Goal: Task Accomplishment & Management: Complete application form

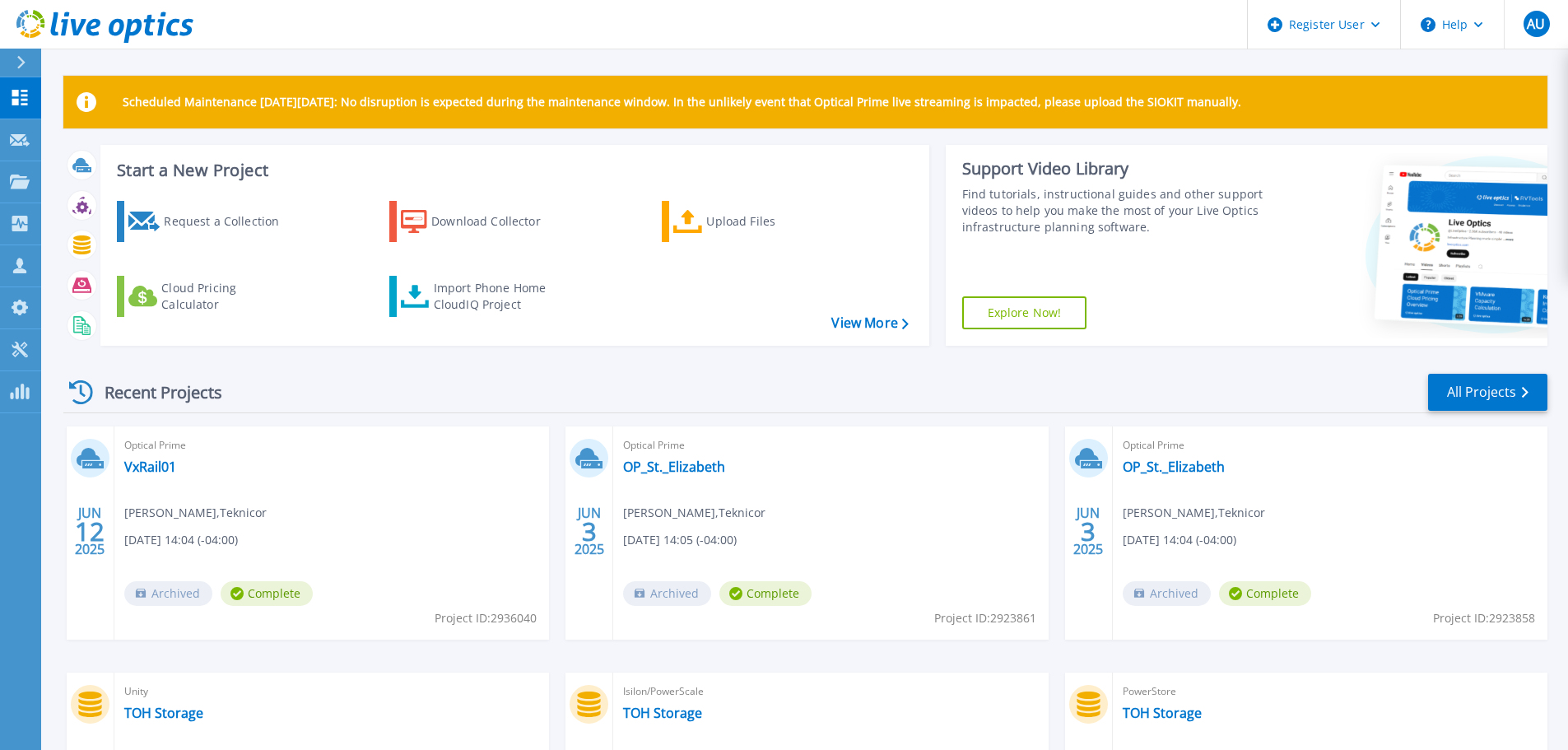
click at [866, 365] on div "Recent Projects All Projects JUN 12 2025 Optical Prime VxRail01 Pavlo Merhut , …" at bounding box center [805, 645] width 1484 height 573
click at [172, 234] on div "Request a Collection" at bounding box center [230, 221] width 132 height 33
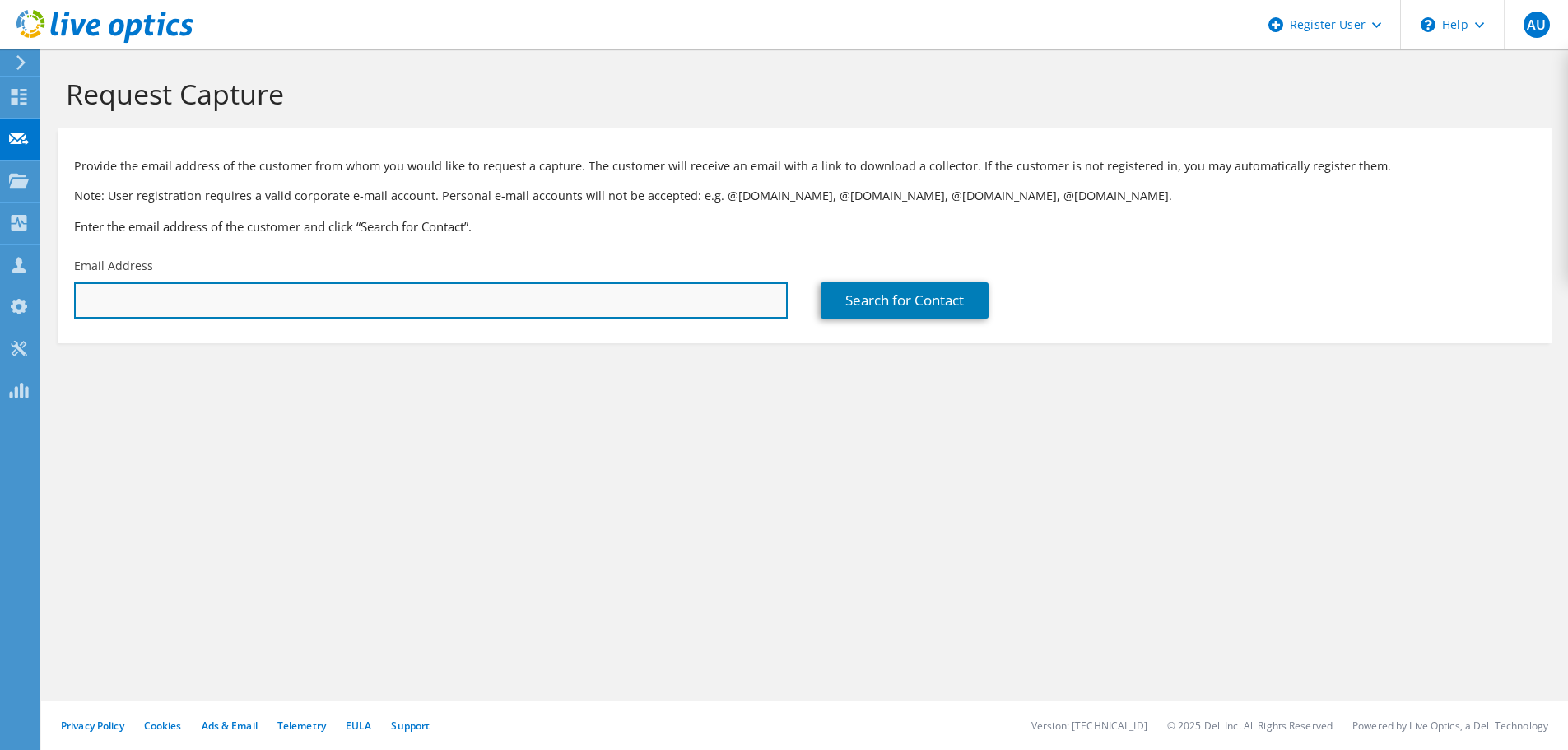
click at [185, 300] on input "text" at bounding box center [431, 301] width 714 height 37
paste input "mailto:[EMAIL_ADDRESS][DOMAIN_NAME]"
click at [119, 304] on input "mailto:[EMAIL_ADDRESS][DOMAIN_NAME]" at bounding box center [431, 301] width 714 height 37
type input "[EMAIL_ADDRESS][DOMAIN_NAME]"
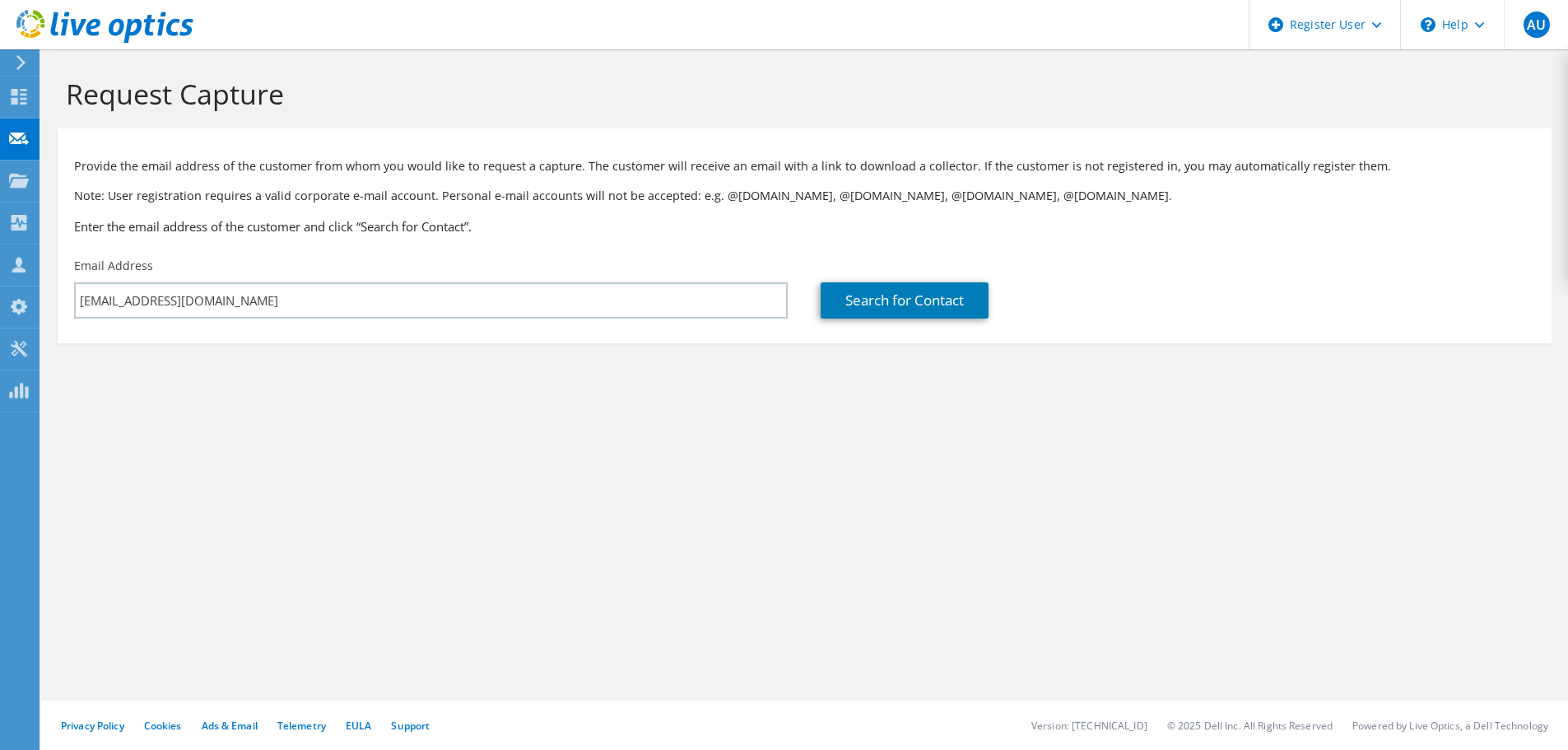
drag, startPoint x: 893, startPoint y: 370, endPoint x: 928, endPoint y: 325, distance: 57.0
click at [894, 370] on section "Request Capture Provide the email address of the customer from whom you would l…" at bounding box center [804, 237] width 1527 height 376
click at [942, 299] on link "Search for Contact" at bounding box center [905, 301] width 168 height 37
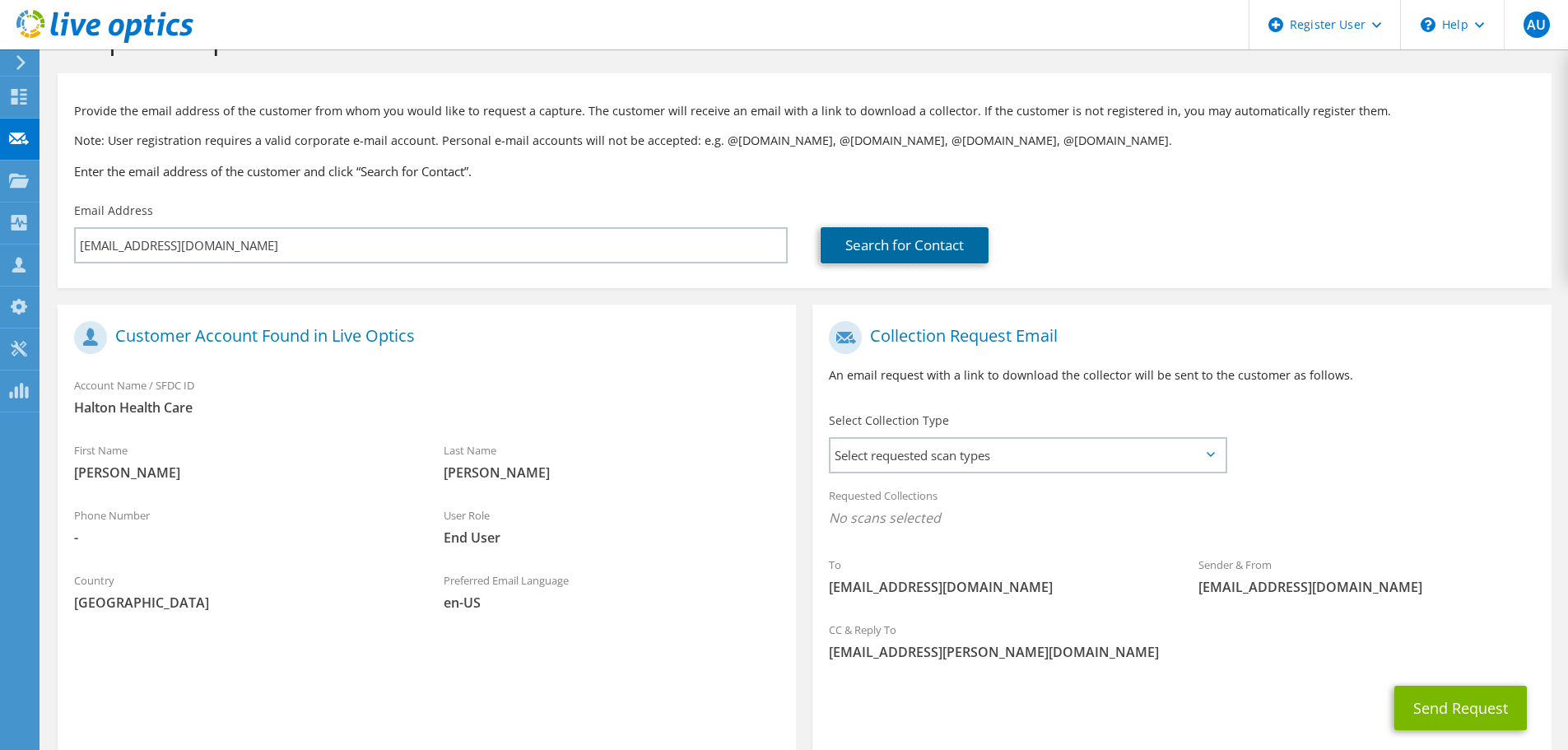
scroll to position [82, 0]
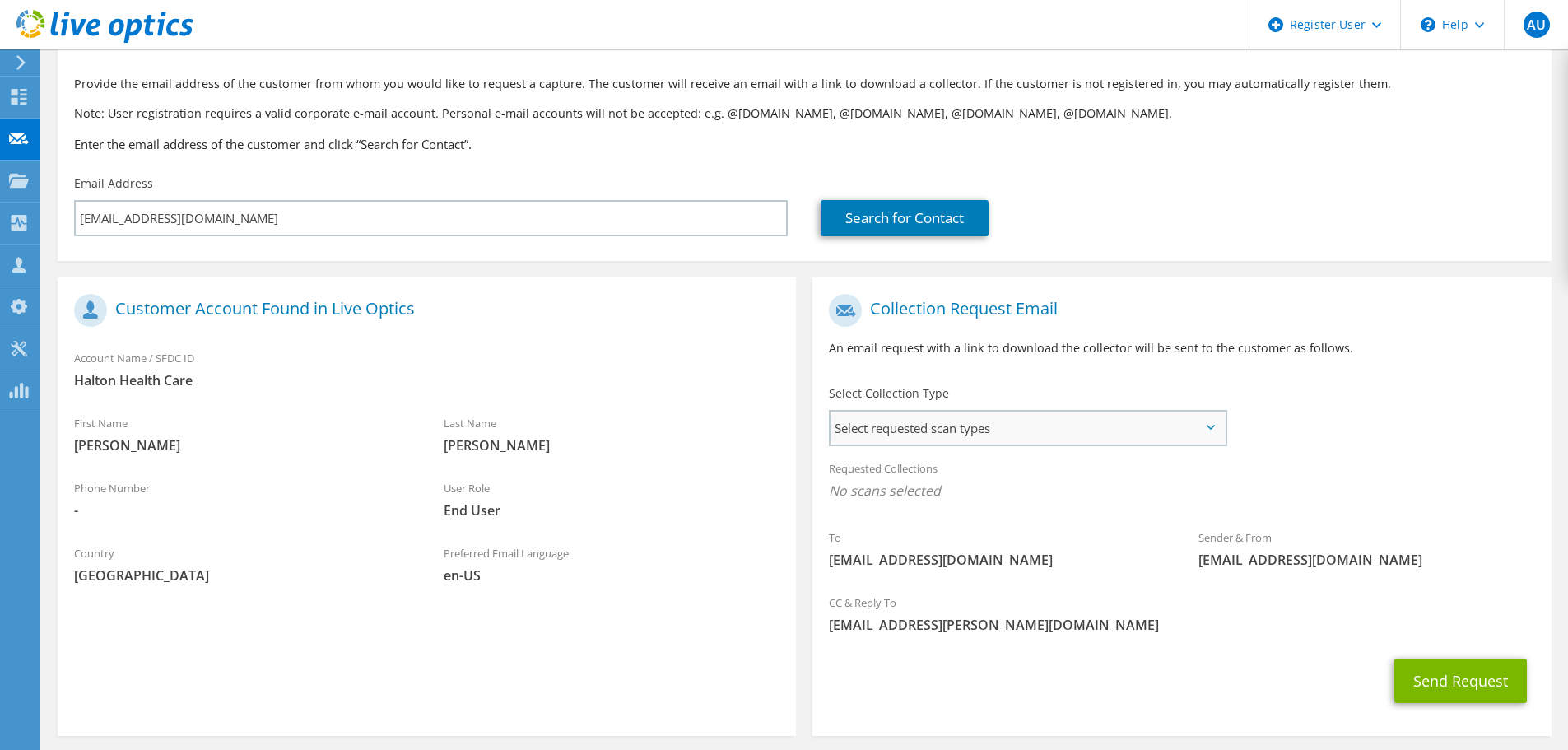
click at [1092, 422] on span "Select requested scan types" at bounding box center [1027, 428] width 394 height 33
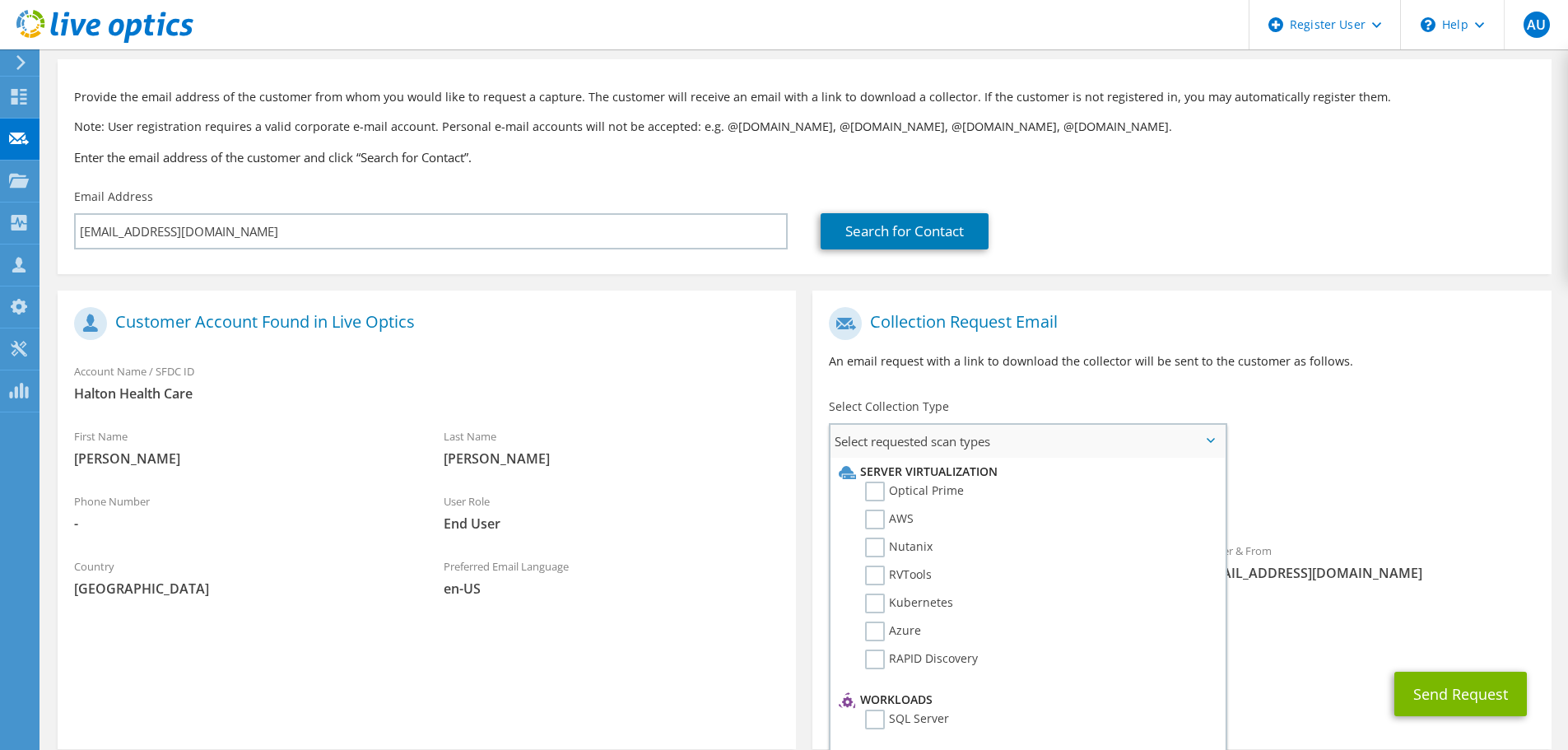
scroll to position [69, 0]
click at [883, 498] on label "Optical Prime" at bounding box center [915, 492] width 99 height 20
click at [0, 0] on input "Optical Prime" at bounding box center [0, 0] width 0 height 0
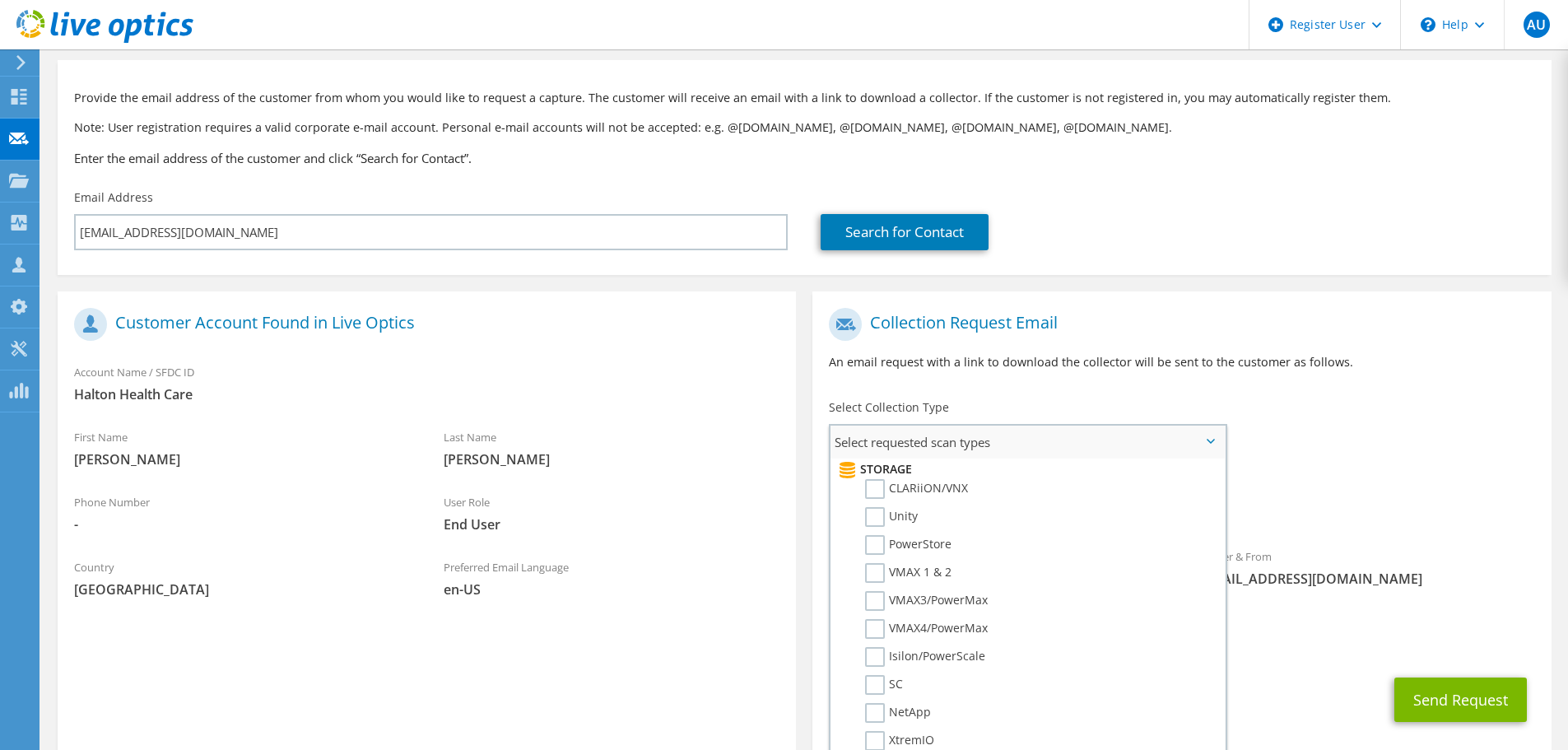
scroll to position [329, 0]
click at [878, 619] on label "Isilon/PowerScale" at bounding box center [925, 619] width 120 height 20
click at [0, 0] on input "Isilon/PowerScale" at bounding box center [0, 0] width 0 height 0
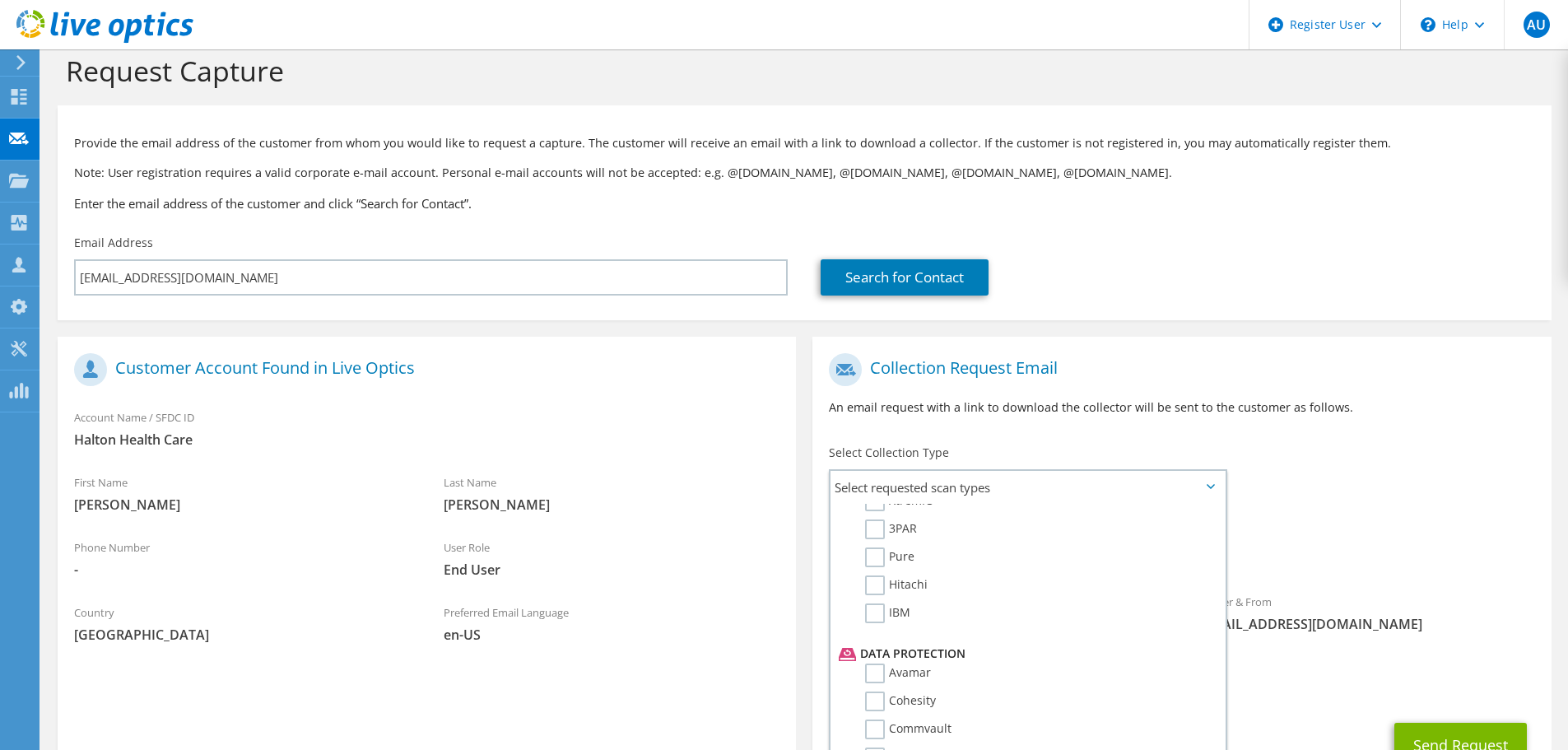
scroll to position [0, 0]
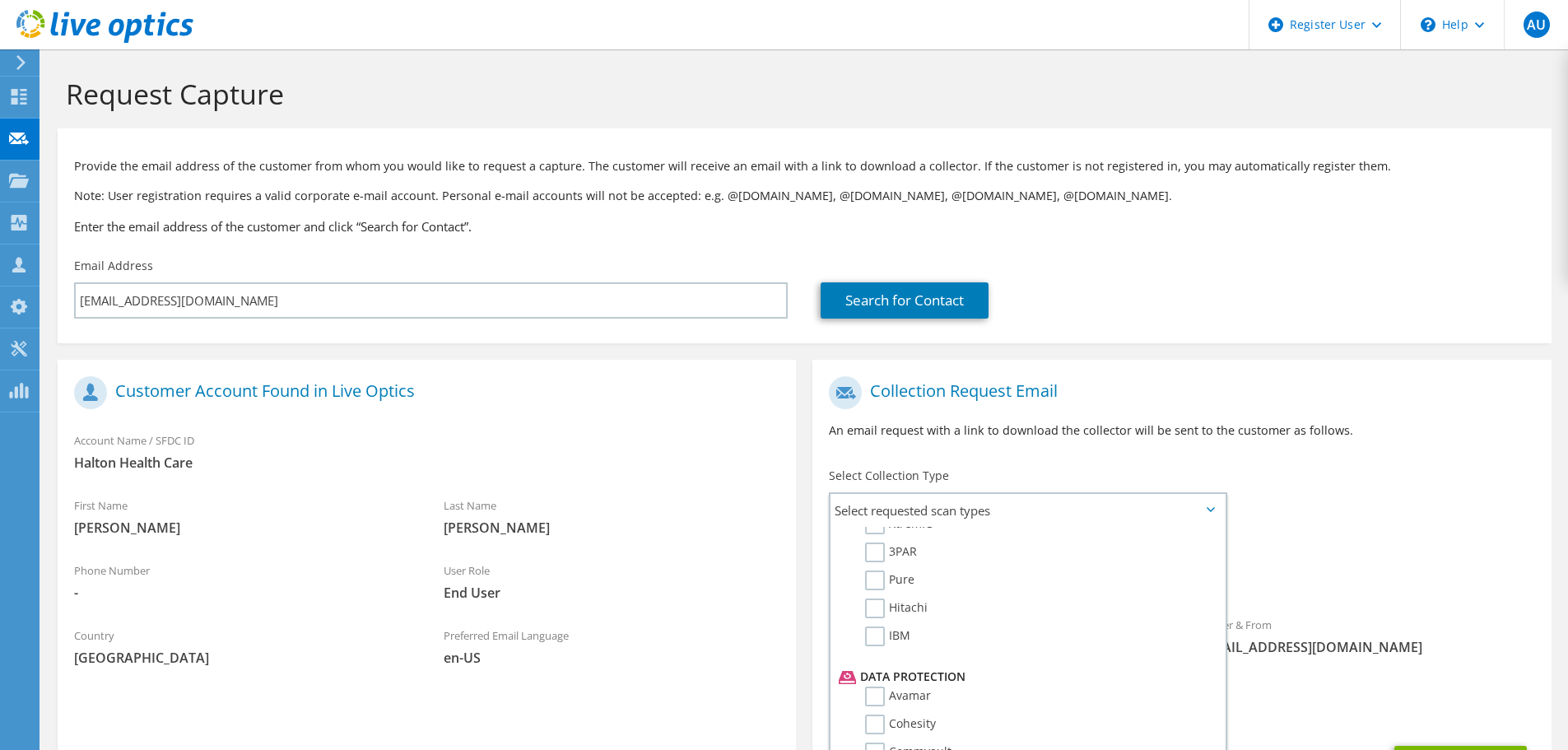
click at [1420, 565] on span "Optical Prime Isilon/PowerScale" at bounding box center [1181, 577] width 705 height 27
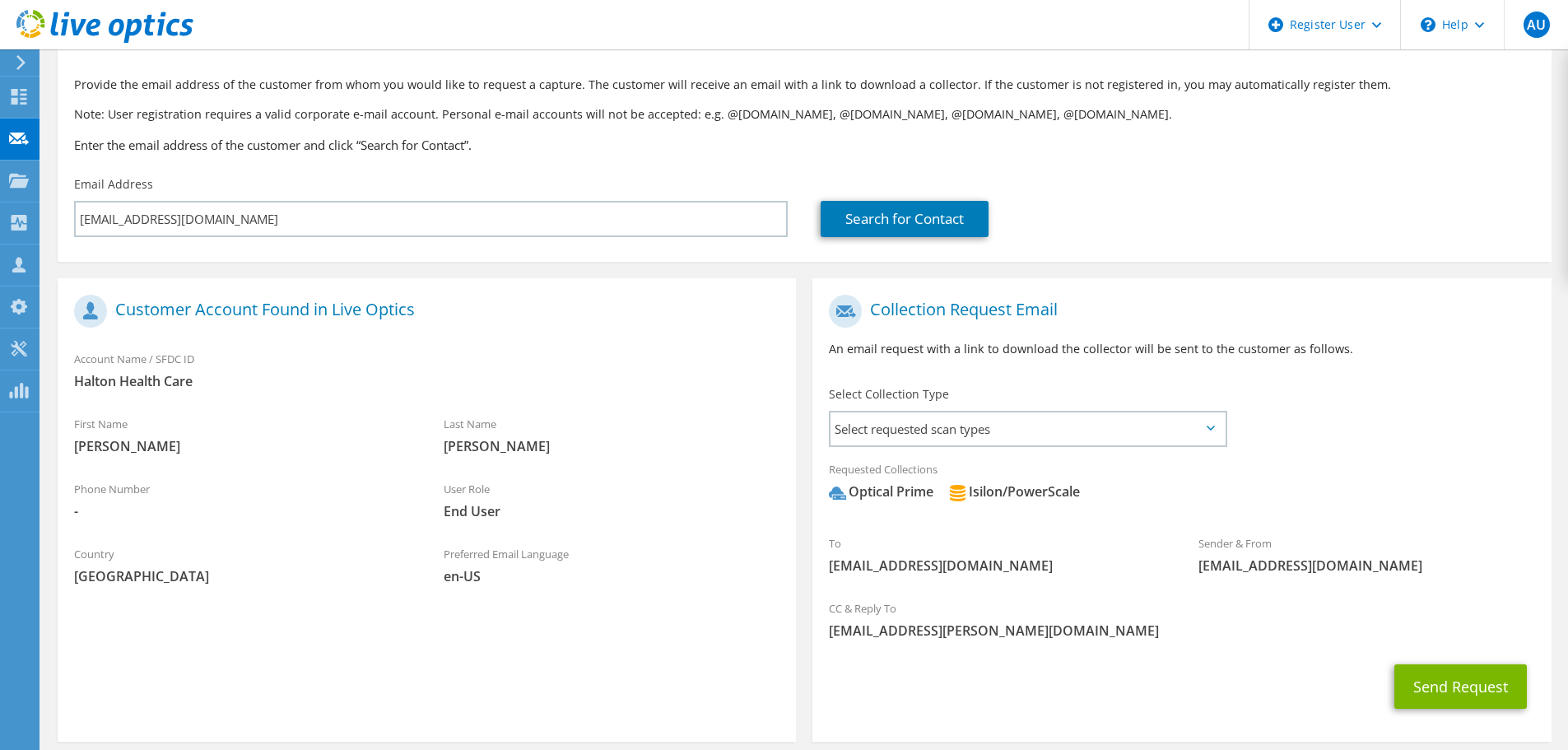
scroll to position [155, 0]
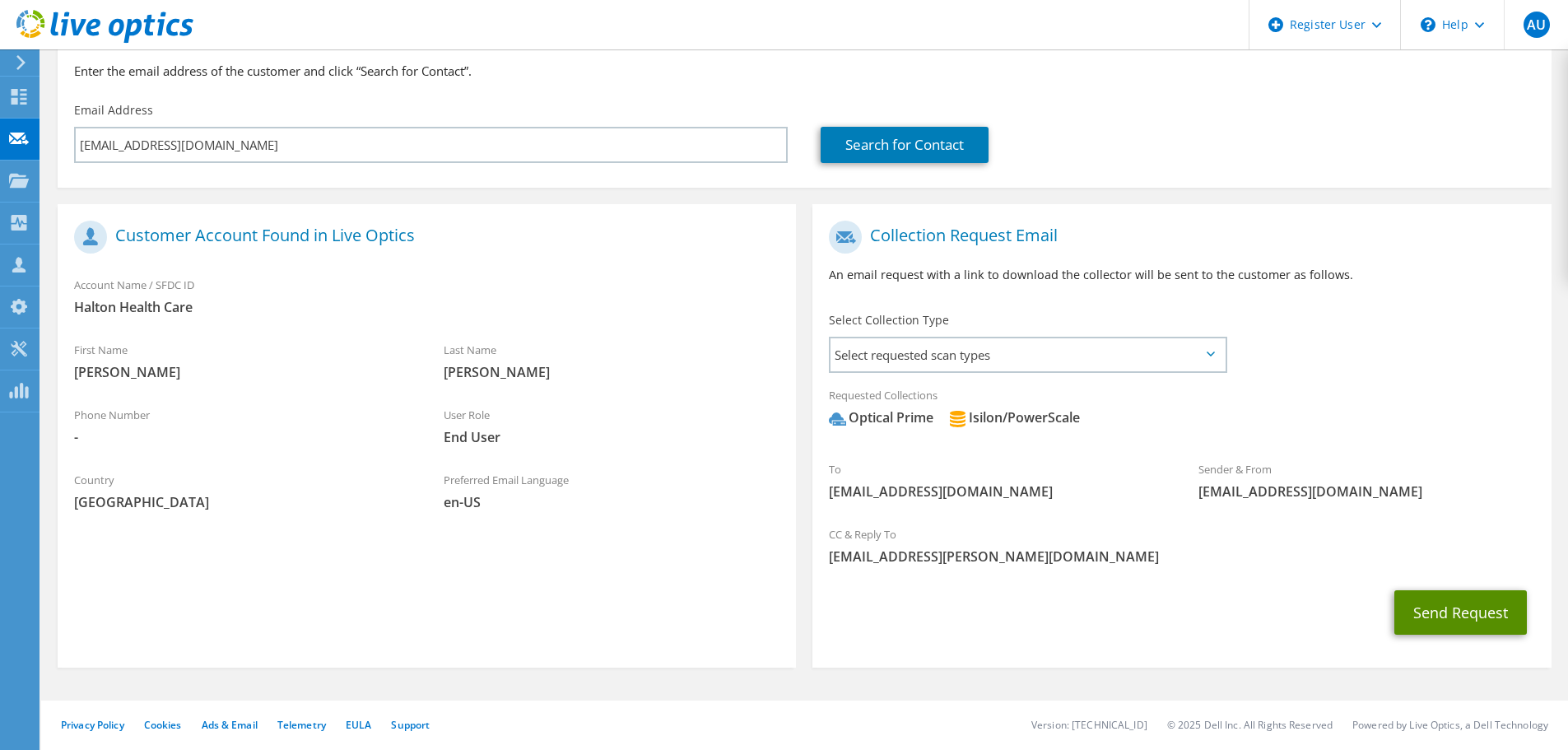
click at [1464, 617] on button "Send Request" at bounding box center [1460, 612] width 133 height 45
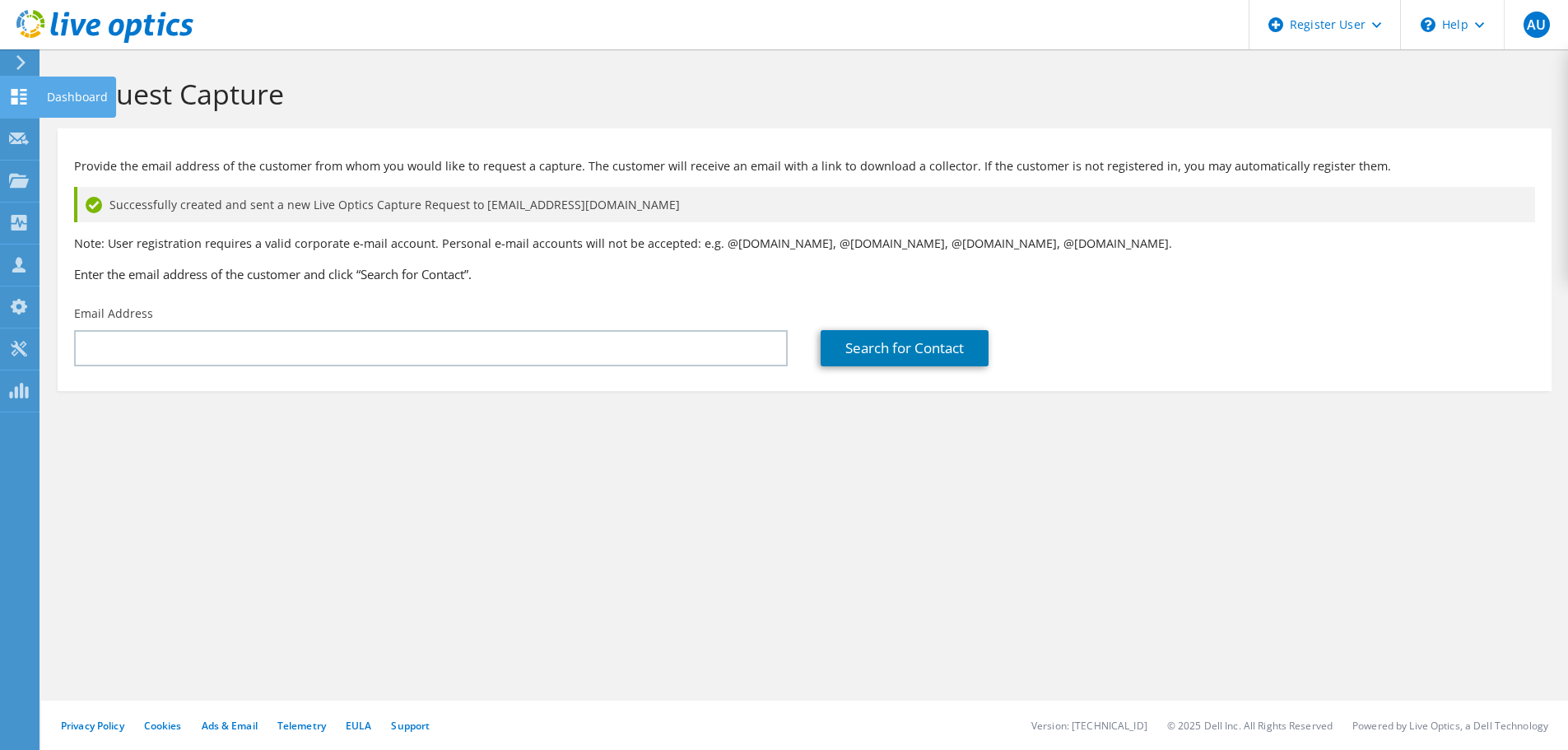
click at [27, 102] on icon at bounding box center [19, 96] width 20 height 16
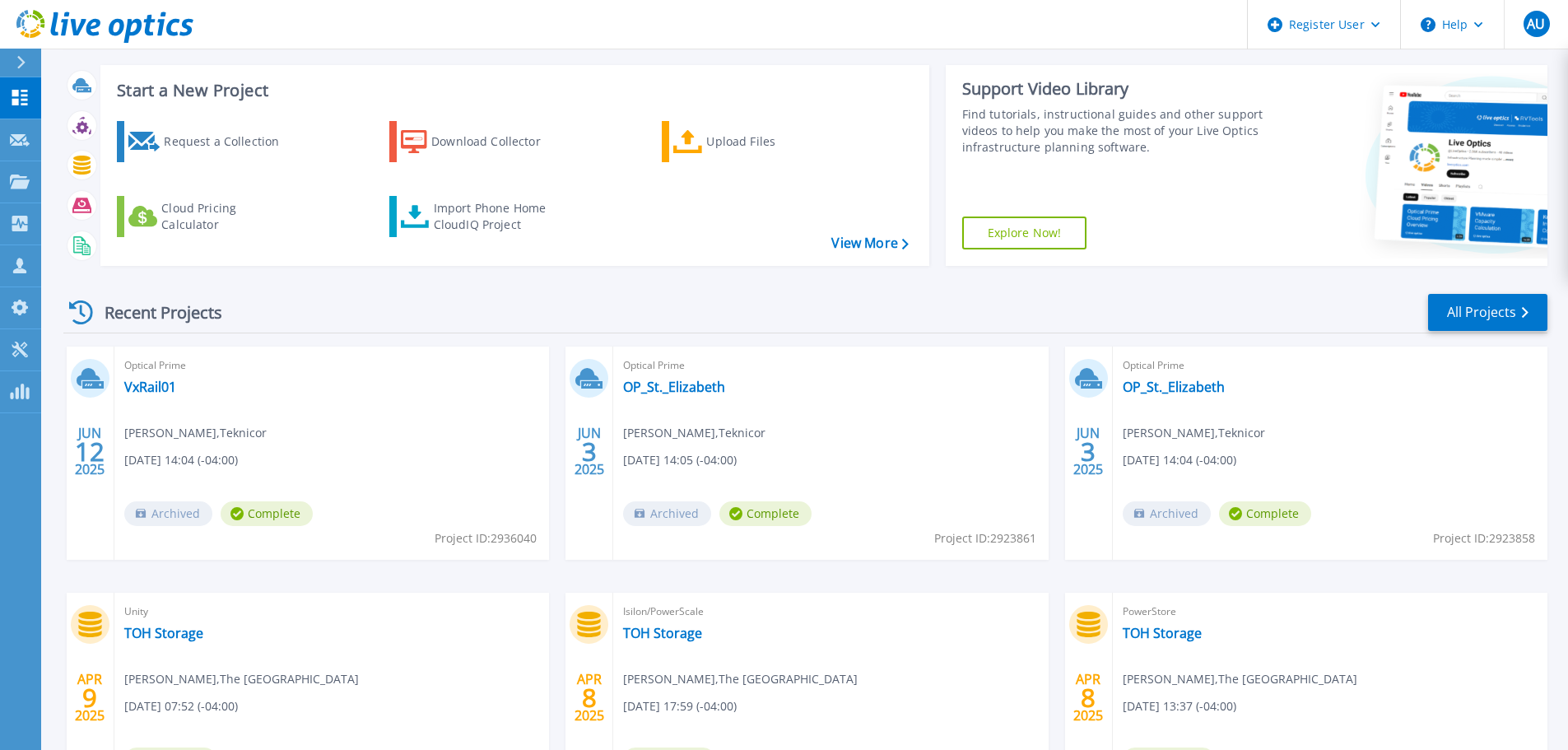
scroll to position [67, 0]
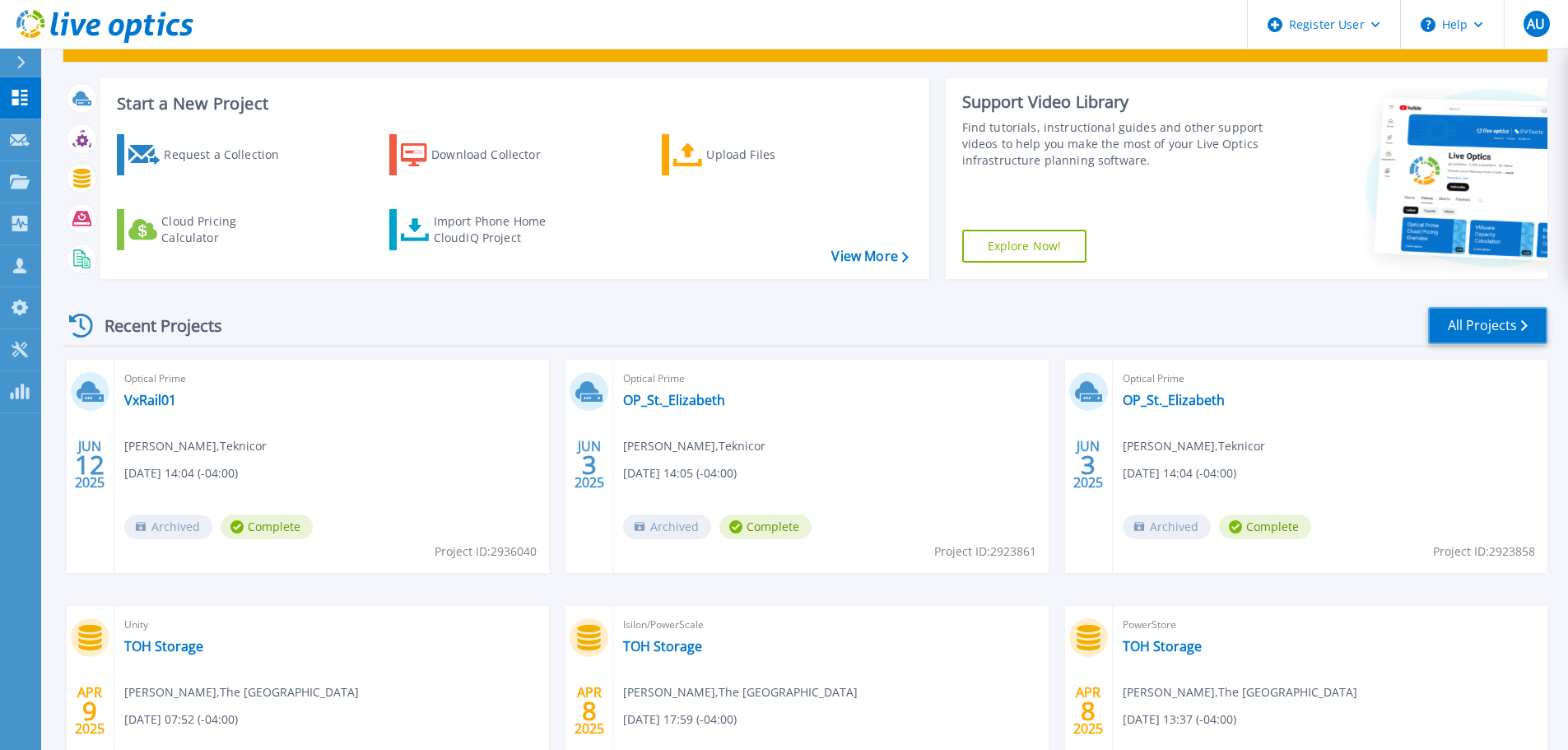
click at [1466, 323] on link "All Projects" at bounding box center [1487, 326] width 119 height 37
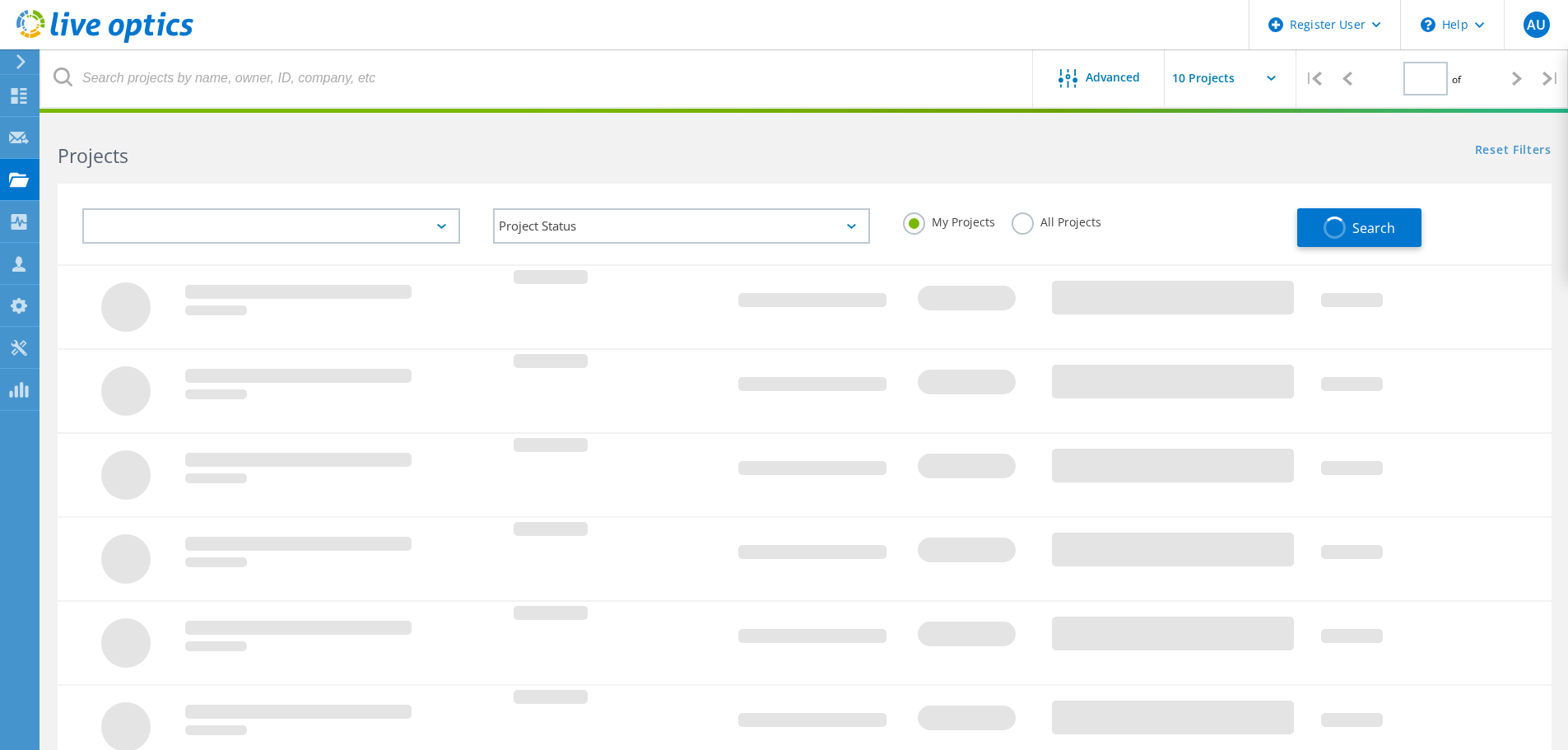
type input "1"
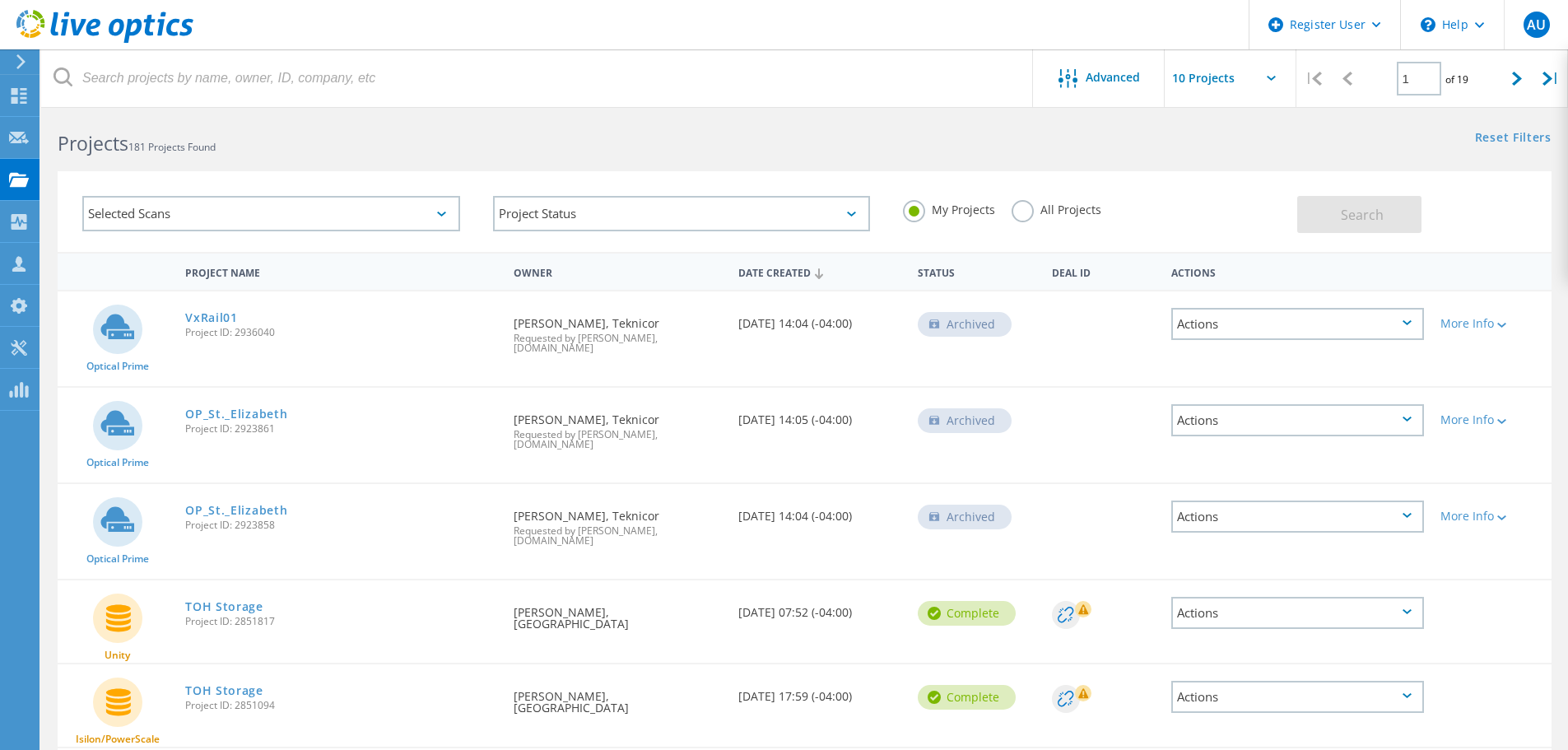
scroll to position [165, 0]
